Goal: Find specific page/section: Find specific page/section

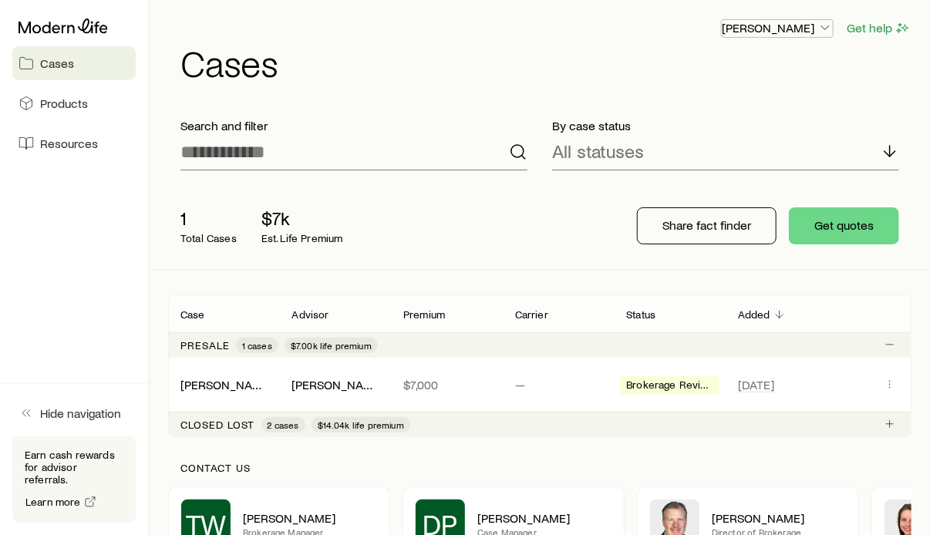
click at [823, 29] on icon "button" at bounding box center [825, 27] width 15 height 15
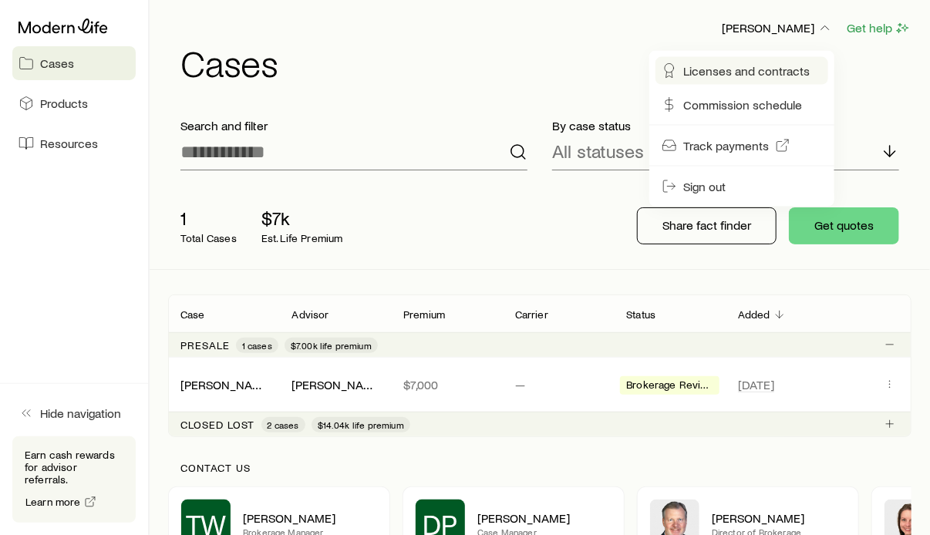
click at [754, 67] on span "Licenses and contracts" at bounding box center [746, 70] width 127 height 15
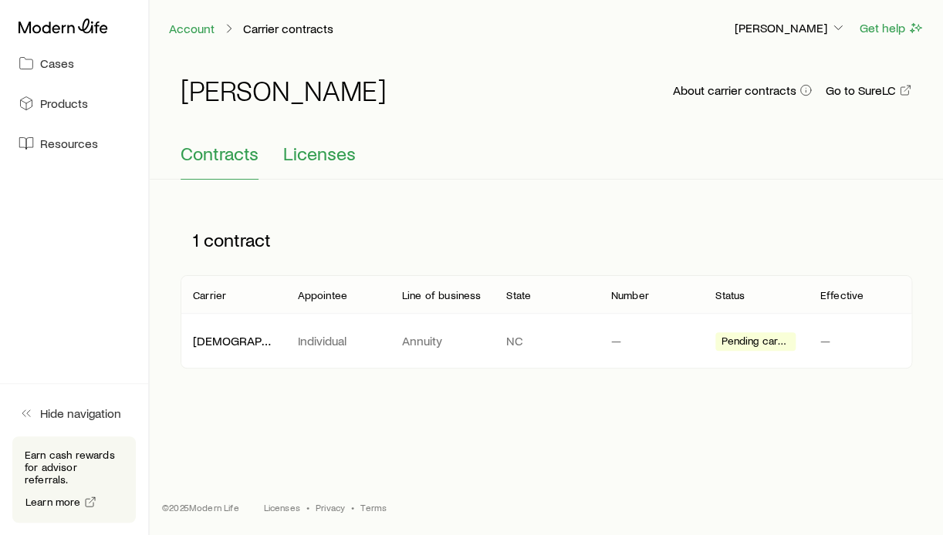
click at [333, 160] on span "Licenses" at bounding box center [319, 154] width 73 height 22
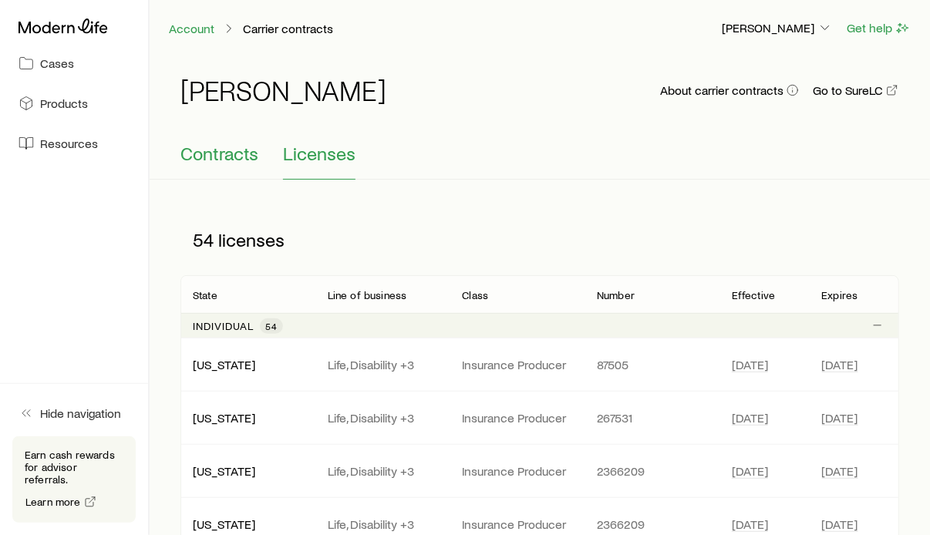
click at [245, 143] on span "Contracts" at bounding box center [220, 154] width 78 height 22
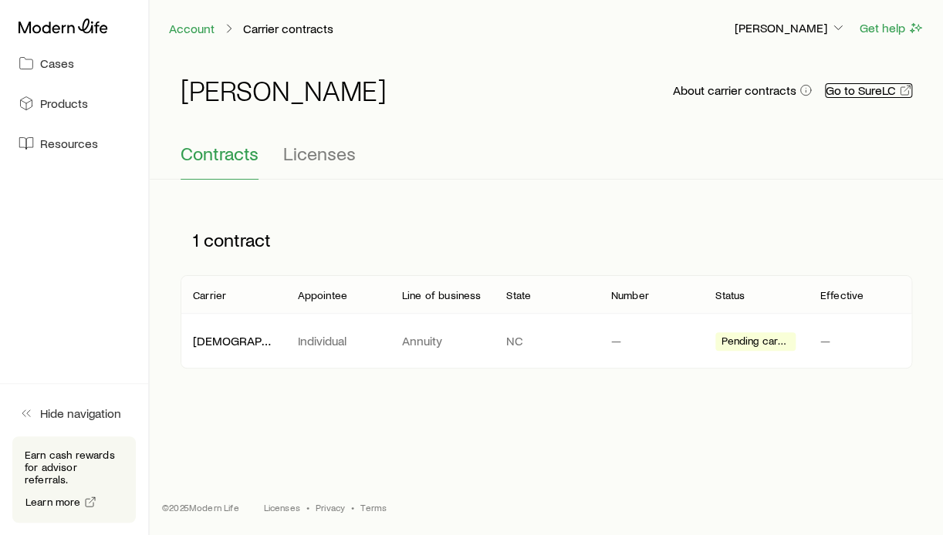
click at [870, 93] on link "Go to SureLC" at bounding box center [868, 90] width 87 height 15
click at [67, 61] on span "Cases" at bounding box center [57, 63] width 34 height 15
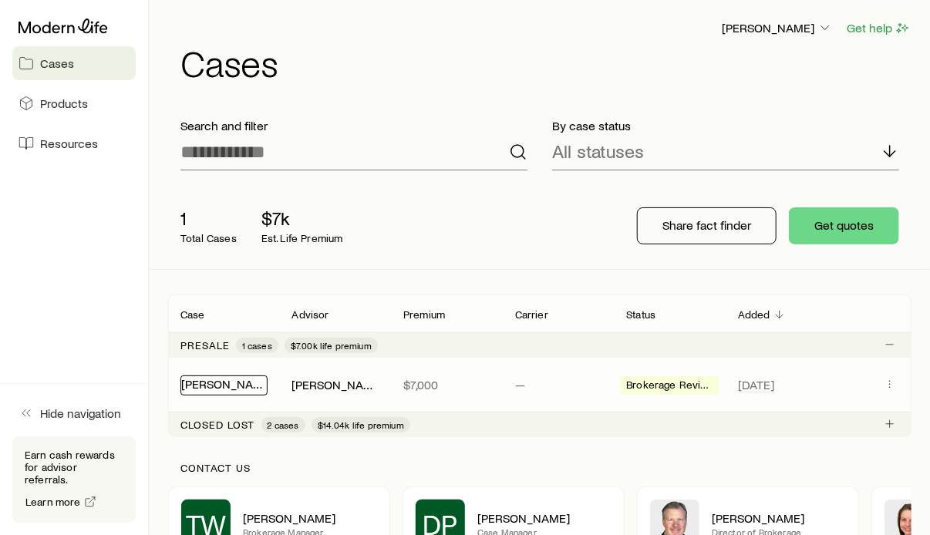
click at [219, 387] on link "[PERSON_NAME]" at bounding box center [227, 383] width 93 height 15
